Goal: Task Accomplishment & Management: Complete application form

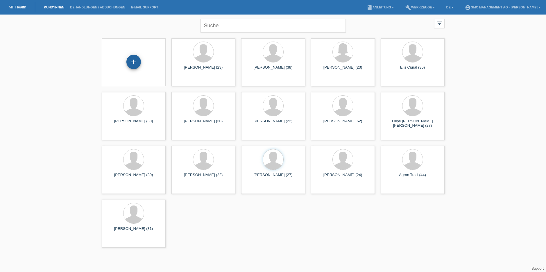
click at [134, 63] on div "+" at bounding box center [133, 62] width 15 height 15
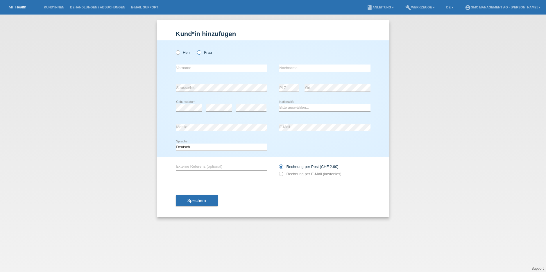
click at [196, 49] on icon at bounding box center [196, 49] width 0 height 0
click at [200, 53] on input "Frau" at bounding box center [199, 52] width 4 height 4
radio input "true"
click at [181, 53] on label "Herr" at bounding box center [183, 52] width 15 height 4
click at [180, 53] on input "Herr" at bounding box center [178, 52] width 4 height 4
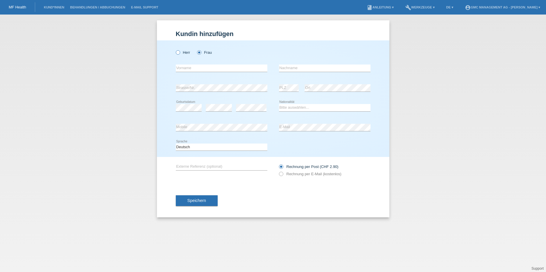
radio input "true"
click at [183, 64] on div "error Vorname" at bounding box center [222, 68] width 92 height 20
click at [288, 105] on select "Bitte auswählen... Schweiz Deutschland Liechtenstein Österreich ------------ Af…" at bounding box center [325, 107] width 92 height 7
click at [185, 69] on input "text" at bounding box center [222, 68] width 92 height 7
paste input "[PERSON_NAME]"
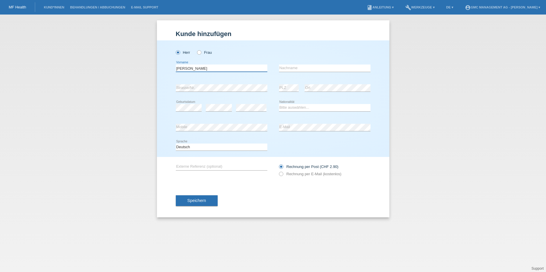
type input "[PERSON_NAME]"
click at [297, 71] on input "text" at bounding box center [325, 68] width 92 height 7
paste input "Jefferson"
type input "Jefferson"
click at [186, 93] on div "error Strasse/Nr." at bounding box center [222, 88] width 92 height 20
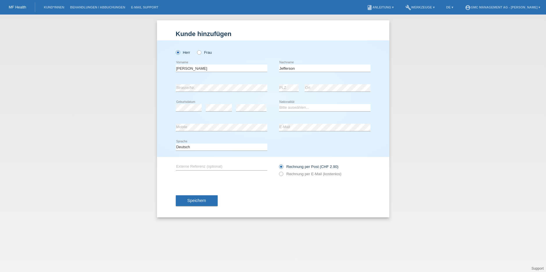
click at [296, 132] on div "error E-Mail" at bounding box center [325, 128] width 92 height 20
click at [292, 122] on div "error E-Mail" at bounding box center [325, 128] width 92 height 20
click at [298, 143] on div "Deutsch Français Italiano English error Sprache" at bounding box center [273, 147] width 195 height 20
click at [284, 175] on label "Rechnung per E-Mail (kostenlos)" at bounding box center [310, 174] width 62 height 4
click at [283, 175] on input "Rechnung per E-Mail (kostenlos)" at bounding box center [281, 175] width 4 height 7
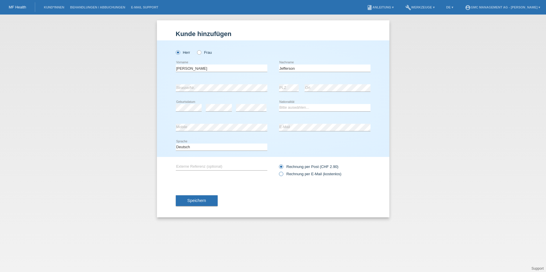
radio input "true"
click at [204, 198] on span "Speichern" at bounding box center [196, 200] width 19 height 5
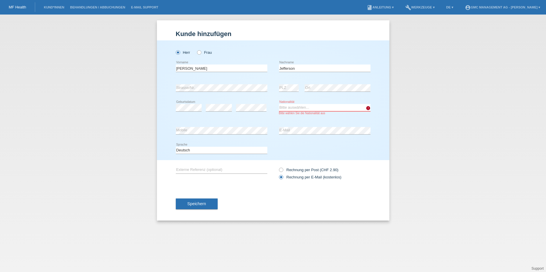
click at [289, 108] on select "Bitte auswählen... Schweiz Deutschland Liechtenstein Österreich ------------ Af…" at bounding box center [325, 107] width 92 height 7
click at [301, 107] on select "Bitte auswählen... Schweiz Deutschland Liechtenstein Österreich ------------ Af…" at bounding box center [325, 107] width 92 height 7
select select "BR"
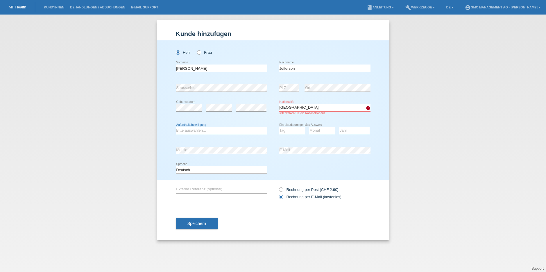
click at [188, 132] on select "Bitte auswählen... C B B - Flüchtlingsstatus Andere" at bounding box center [222, 130] width 92 height 7
select select "B"
click at [284, 130] on select "Tag 01 02 03 04 05 06 07 08 09 10 11" at bounding box center [292, 130] width 26 height 7
click at [295, 130] on select "Tag 01 02 03 04 05 06 07 08 09 10 11" at bounding box center [292, 130] width 26 height 7
click at [286, 132] on select "Tag 01 02 03 04 05 06 07 08 09 10 11" at bounding box center [292, 130] width 26 height 7
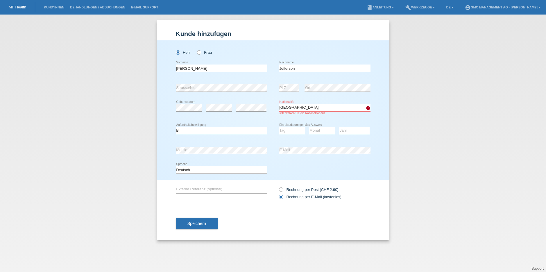
click at [345, 129] on select "Jahr 2025 2024 2023 2022 2021 2020 2019 2018 2017 2016 2015 2014 2013 2012 2011…" at bounding box center [354, 130] width 31 height 7
select select "2006"
click at [282, 132] on select "Tag 01 02 03 04 05 06 07 08 09 10 11" at bounding box center [292, 130] width 26 height 7
select select "09"
click at [320, 129] on select "Monat 01 02 03 04 05 06 07 08 09 10 11" at bounding box center [322, 130] width 26 height 7
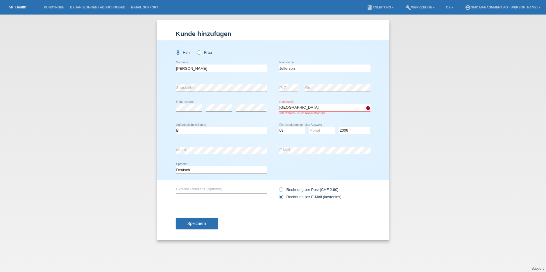
select select "11"
click at [192, 225] on span "Speichern" at bounding box center [196, 223] width 19 height 5
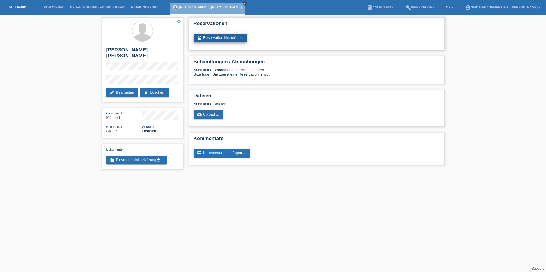
click at [216, 38] on link "post_add Reservation hinzufügen" at bounding box center [220, 38] width 53 height 9
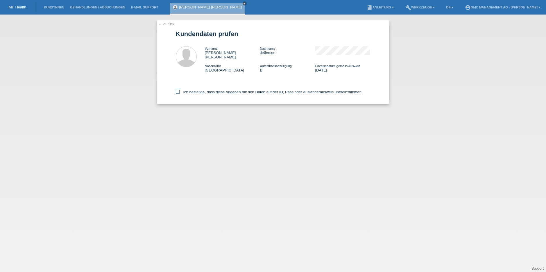
click at [178, 90] on icon at bounding box center [178, 92] width 4 height 4
click at [178, 90] on input "Ich bestätige, dass diese Angaben mit den Daten auf der ID, Pass oder Ausländer…" at bounding box center [178, 92] width 4 height 4
checkbox input "true"
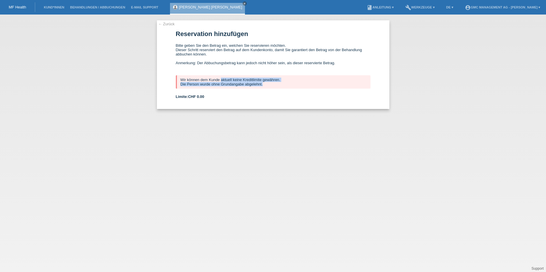
drag, startPoint x: 204, startPoint y: 77, endPoint x: 289, endPoint y: 89, distance: 85.9
click at [289, 89] on div "← Zurück Reservation hinzufügen Bitte geben Sie den Betrag ein, welchen Sie res…" at bounding box center [273, 64] width 232 height 89
copy form "Wir können dem Kunde aktuell keine Kreditlimite gewähren. Die Person wurde ohne…"
click at [163, 23] on link "← Zurück" at bounding box center [166, 24] width 16 height 4
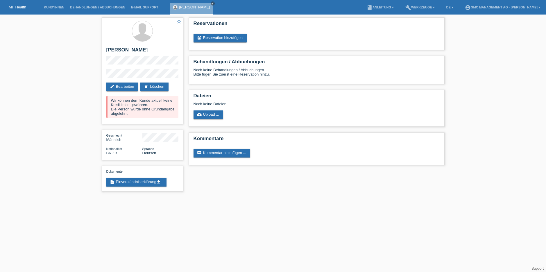
click at [87, 46] on div "star_border [PERSON_NAME] edit Bearbeiten delete Löschen Wir können dem Kunde a…" at bounding box center [273, 106] width 546 height 183
click at [56, 9] on link "Kund*innen" at bounding box center [54, 7] width 26 height 3
